Goal: Understand process/instructions: Learn how to perform a task or action

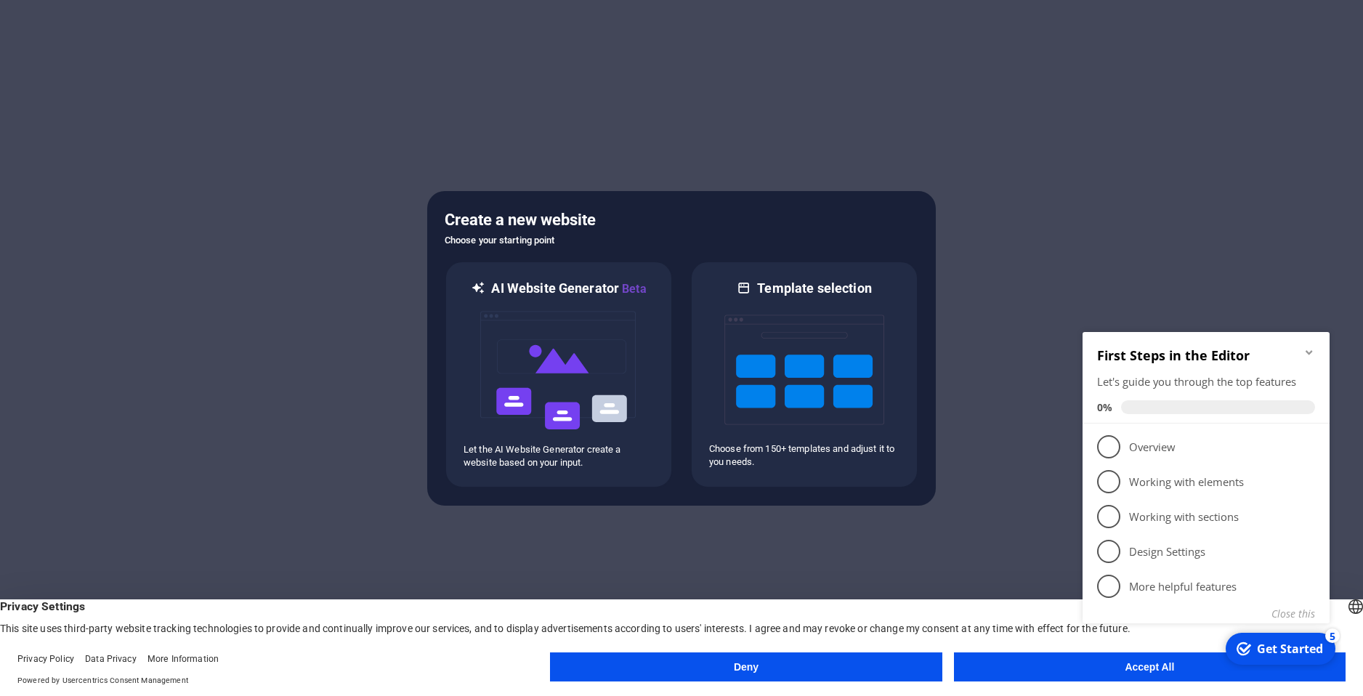
click div "checkmark Get Started 5 First Steps in the Editor Let's guide you through the t…"
click at [1309, 349] on icon "Minimize checklist" at bounding box center [1309, 352] width 12 height 12
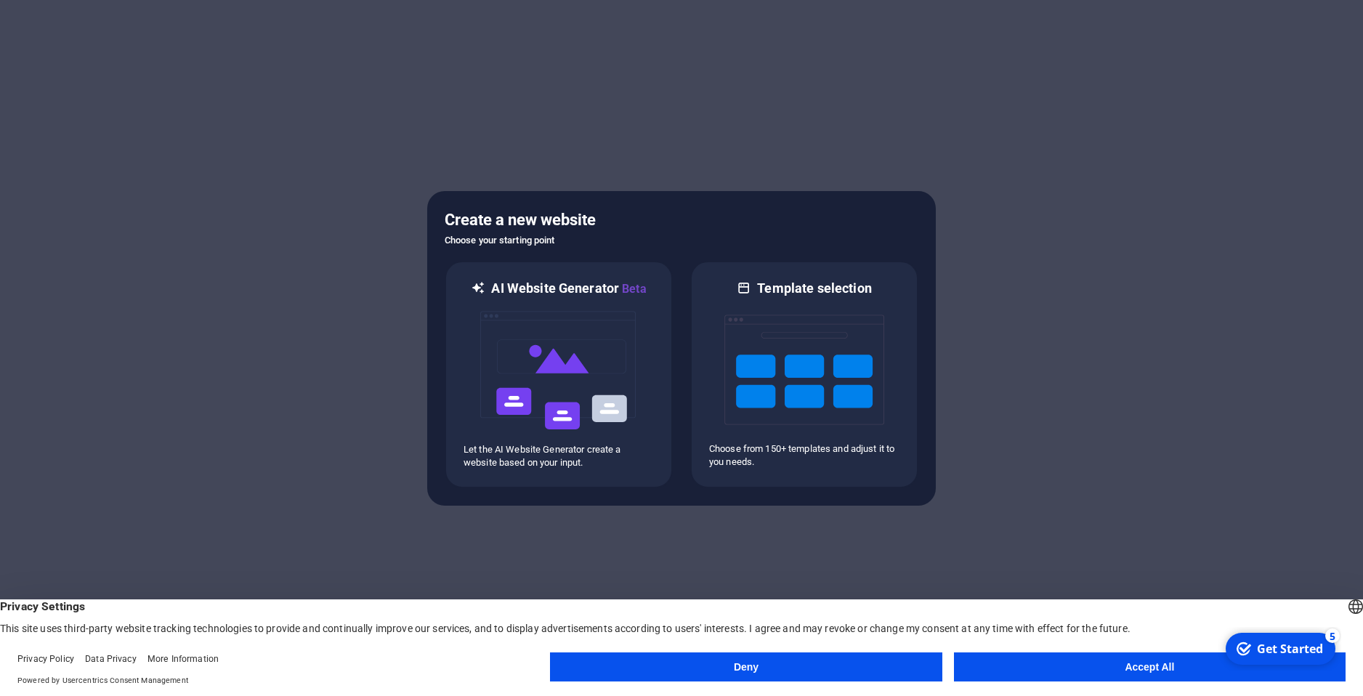
click at [1156, 224] on div at bounding box center [681, 348] width 1363 height 696
click at [281, 273] on div at bounding box center [681, 348] width 1363 height 696
click at [1087, 664] on button "Accept All" at bounding box center [1150, 666] width 392 height 29
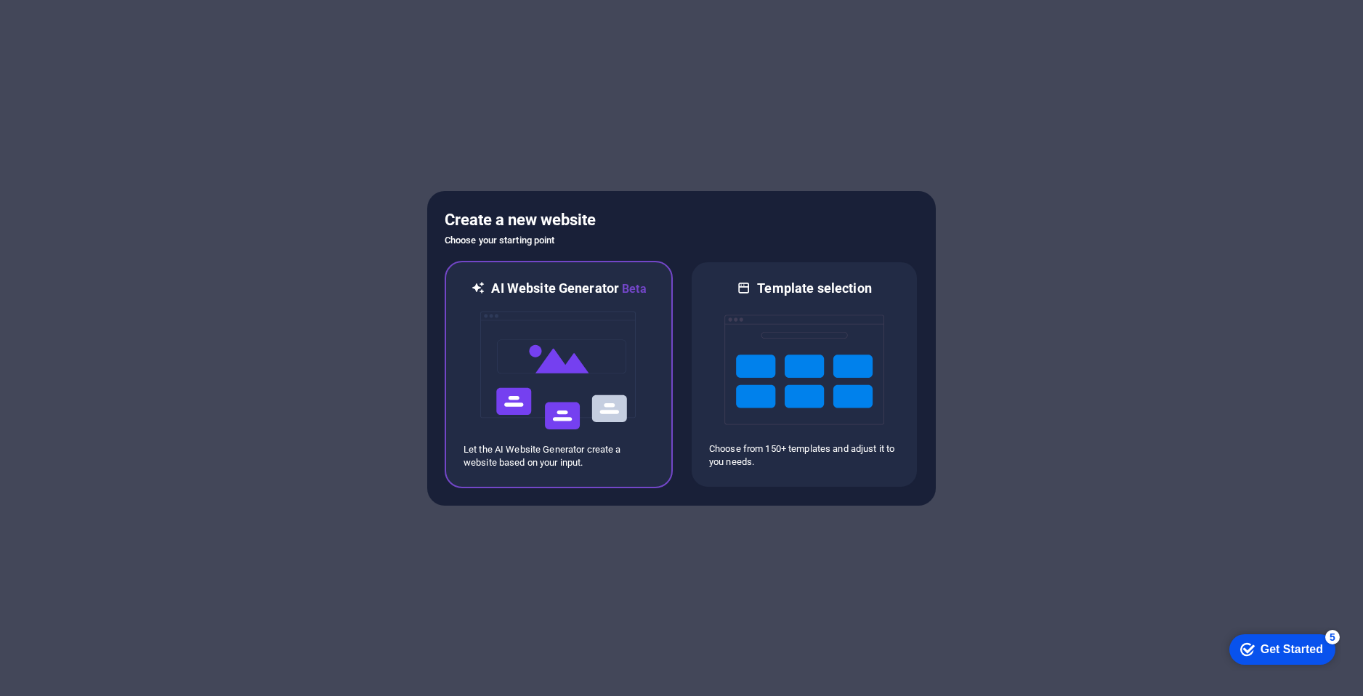
click at [598, 373] on img at bounding box center [559, 370] width 160 height 145
